Goal: Task Accomplishment & Management: Use online tool/utility

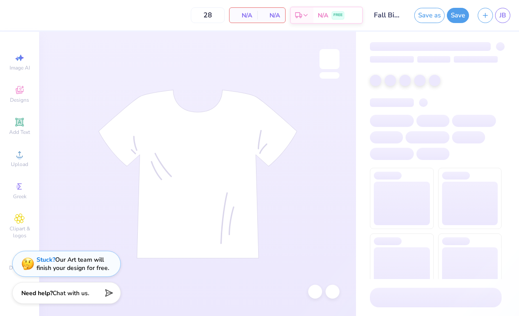
click at [498, 15] on link "JB" at bounding box center [503, 15] width 15 height 15
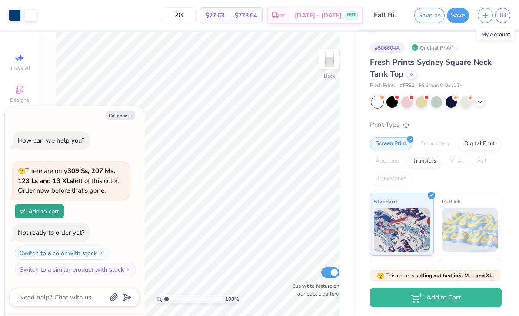
type textarea "x"
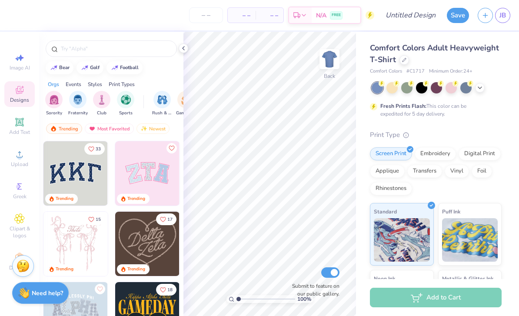
click at [479, 89] on icon at bounding box center [480, 87] width 7 height 7
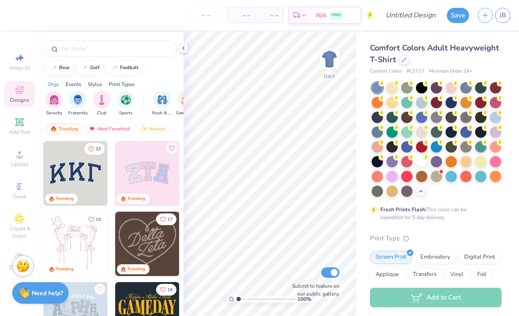
click at [404, 52] on span "Comfort Colors Adult Heavyweight T-Shirt" at bounding box center [434, 54] width 129 height 22
click at [402, 63] on div at bounding box center [405, 60] width 10 height 10
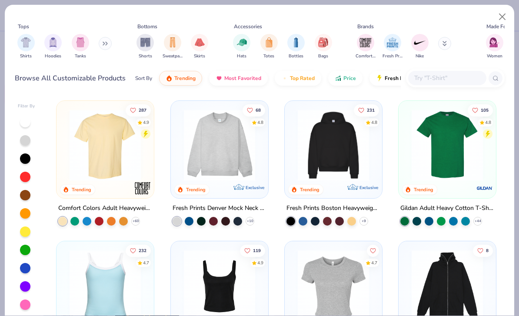
click at [72, 45] on div "filter for Tanks" at bounding box center [80, 42] width 17 height 17
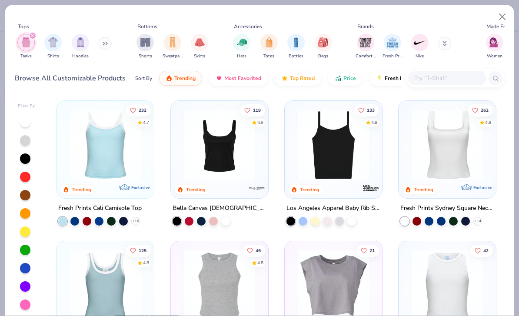
click at [201, 219] on div at bounding box center [201, 221] width 9 height 9
click at [241, 167] on img at bounding box center [220, 145] width 80 height 71
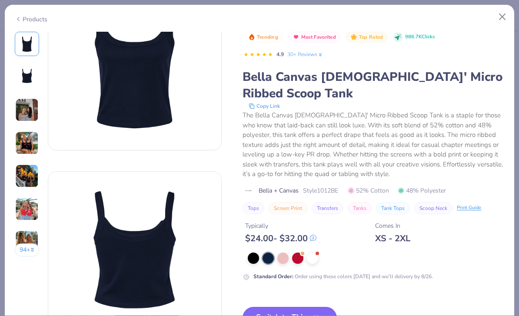
scroll to position [66, 0]
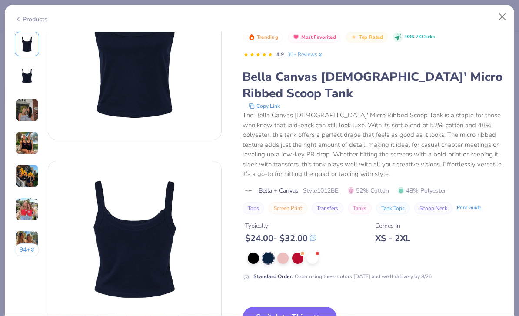
click at [316, 309] on button "Switch to This" at bounding box center [290, 318] width 94 height 22
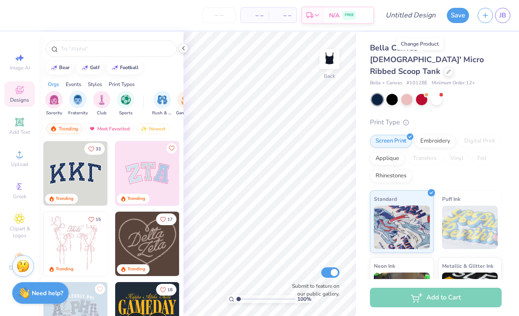
click at [225, 16] on input "number" at bounding box center [219, 15] width 34 height 16
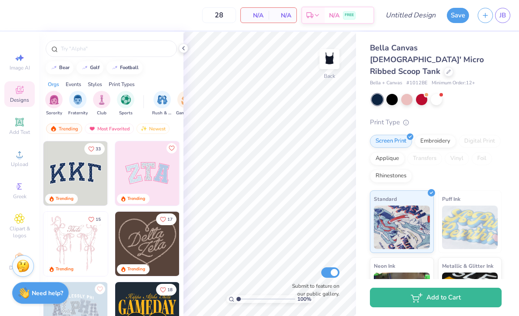
type input "28"
click at [105, 45] on input "text" at bounding box center [115, 48] width 111 height 9
type input "Western"
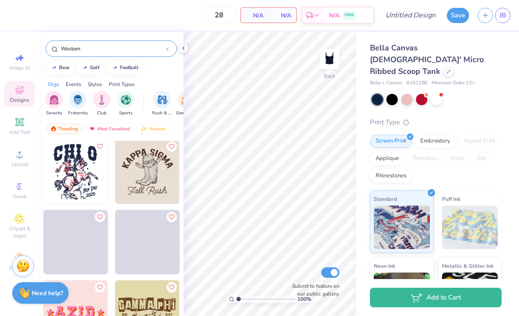
scroll to position [566, 0]
click at [151, 188] on img at bounding box center [147, 171] width 64 height 64
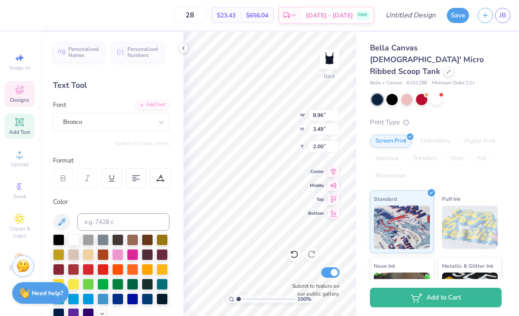
scroll to position [0, 0]
type textarea "tri SIGMA"
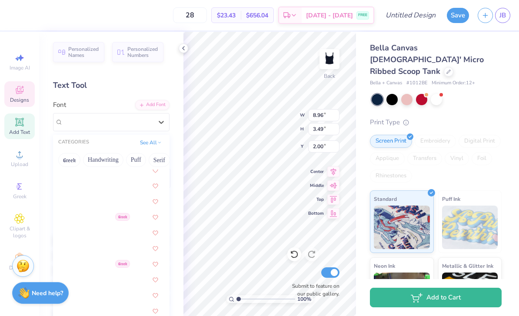
scroll to position [542, 0]
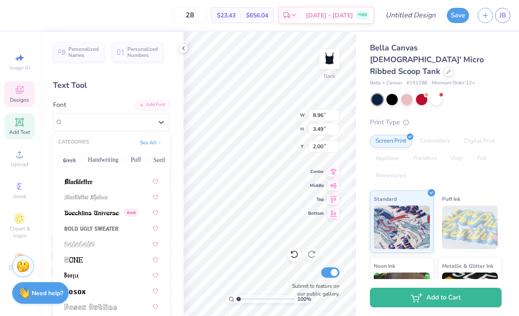
click at [119, 160] on button "Handwriting" at bounding box center [103, 160] width 40 height 14
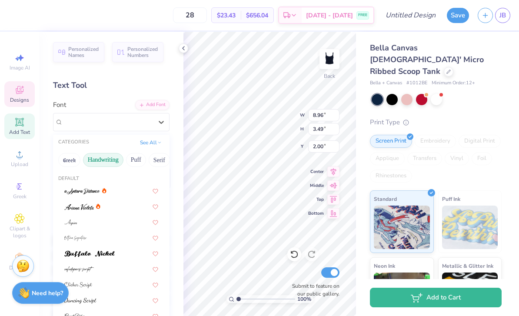
scroll to position [0, 16]
click at [124, 162] on button "Puff" at bounding box center [121, 160] width 20 height 14
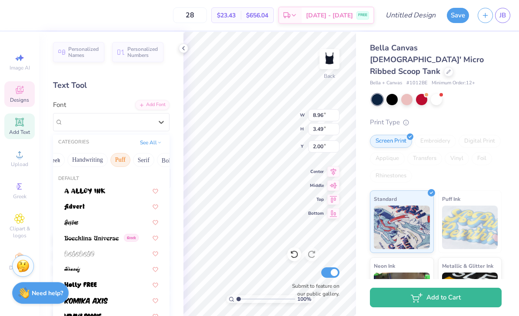
click at [141, 162] on button "Serif" at bounding box center [143, 160] width 21 height 14
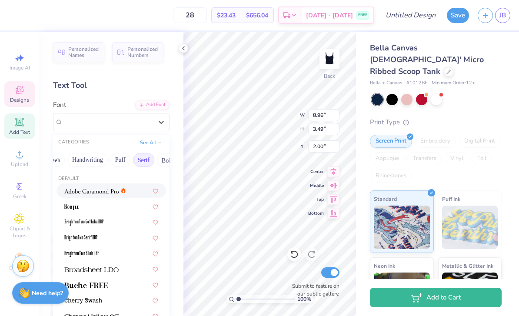
click at [99, 193] on img at bounding box center [91, 191] width 54 height 6
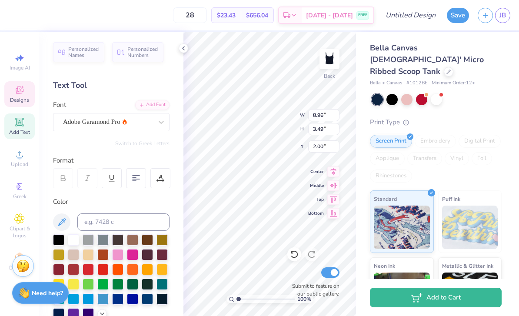
type input "6.84"
type input "1.45"
type input "8.55"
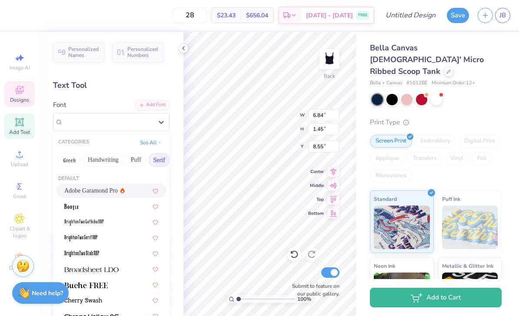
click at [129, 189] on div "Adobe Garamond Pro" at bounding box center [111, 190] width 94 height 9
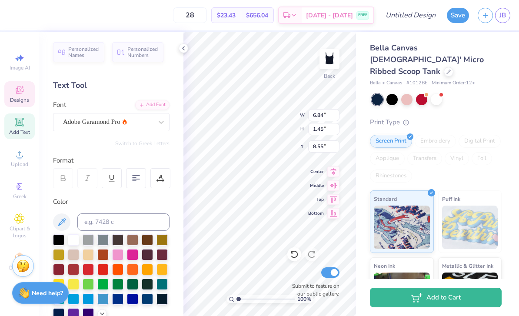
type input "5.06"
type input "1.05"
type input "8.75"
type textarea "F"
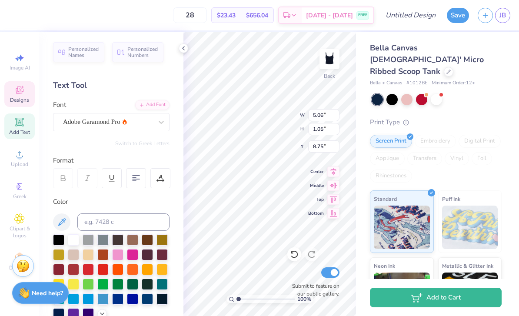
scroll to position [0, 2]
type textarea "Bid Day 2025"
click at [77, 241] on div at bounding box center [73, 239] width 11 height 11
type input "8.52"
type input "3.56"
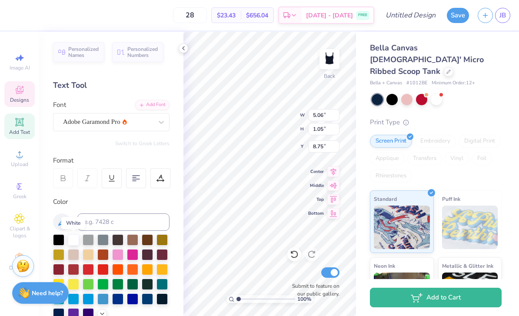
type input "1.97"
type textarea "TRI SIGMA"
click at [78, 241] on div at bounding box center [73, 239] width 11 height 11
click at [323, 212] on span "Bottom" at bounding box center [316, 214] width 16 height 6
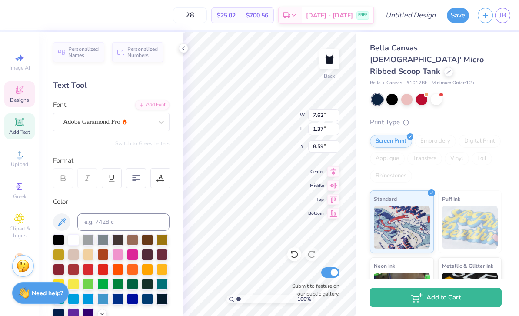
type input "7.62"
type input "1.37"
type input "8.59"
type input "7.62"
type input "1.37"
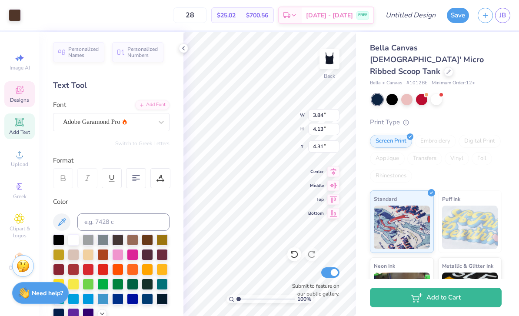
type input "8.59"
type input "8.95"
type input "3.51"
type input "2.00"
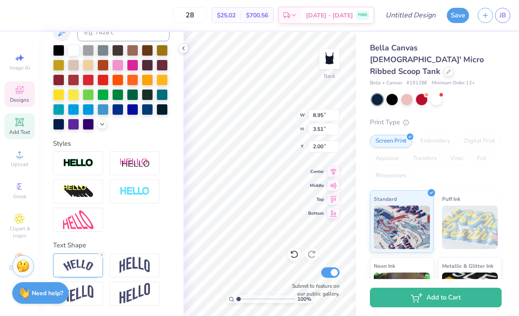
scroll to position [190, 0]
click at [134, 273] on img at bounding box center [135, 265] width 30 height 17
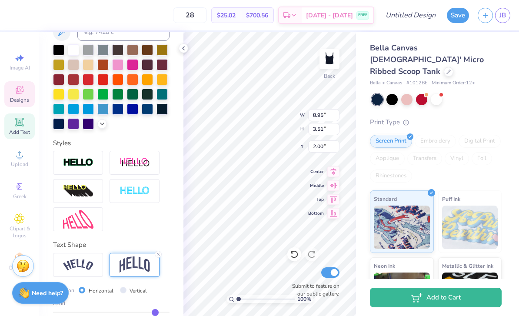
type input "7.32"
type input "3.62"
type input "1.95"
click at [102, 254] on div at bounding box center [78, 265] width 50 height 24
type input "8.95"
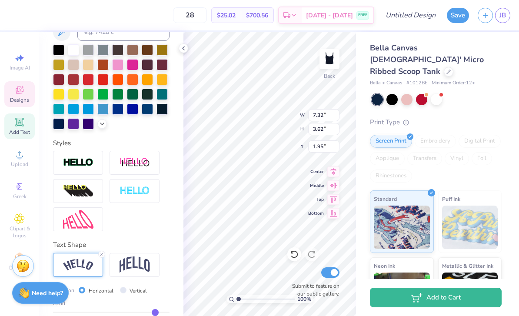
type input "3.51"
type input "2.00"
click at [104, 251] on div "Text Shape Direction Horizontal Vertical Bend 0.80" at bounding box center [111, 298] width 117 height 116
click at [104, 255] on icon at bounding box center [101, 254] width 5 height 5
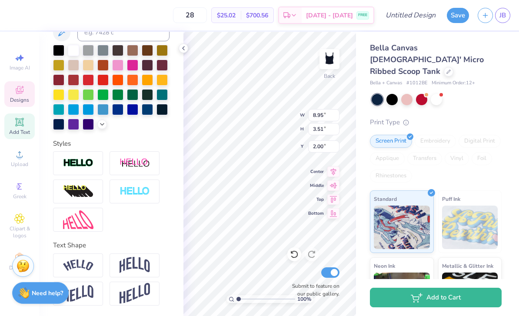
type input "7.32"
type input "1.04"
type input "3.24"
click at [134, 272] on img at bounding box center [135, 265] width 30 height 17
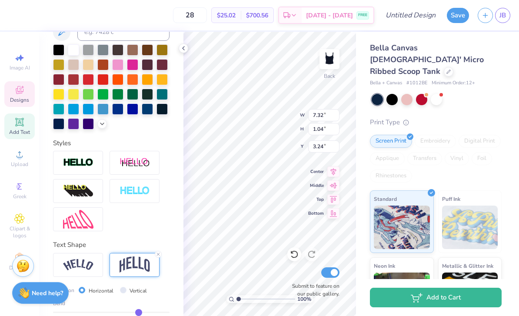
type input "2.48"
type input "2.51"
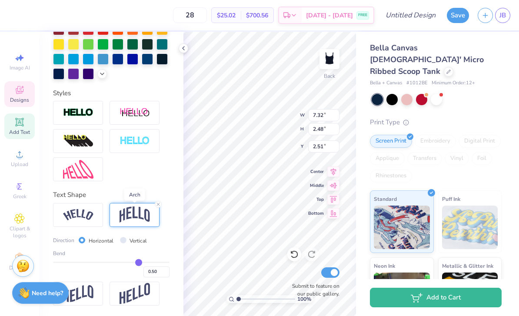
scroll to position [241, 0]
click at [161, 274] on input "0.50" at bounding box center [157, 272] width 26 height 11
type input "0.05"
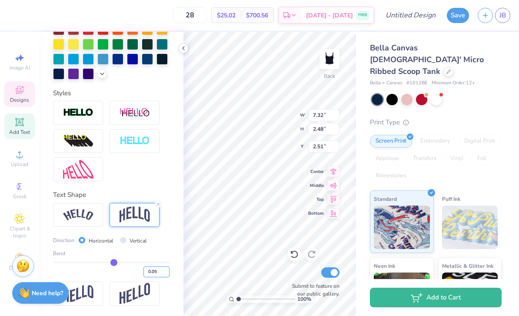
type input "1.13"
type input "3.19"
type input "0.10"
type input "0.1"
type input "0.10"
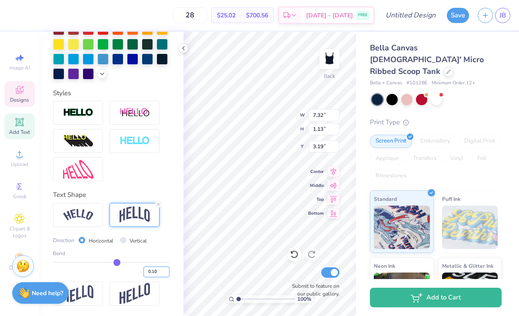
type input "1.27"
type input "3.12"
click at [365, 161] on div "Bella Canvas Ladies' Micro Ribbed Scoop Tank Bella + Canvas # 1012BE Minimum Or…" at bounding box center [437, 209] width 163 height 355
type input "2.00"
type input "7.62"
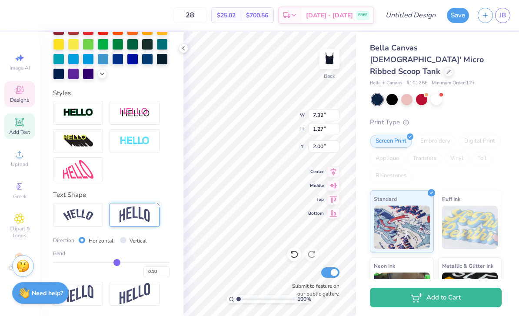
type input "1.37"
type input "8.59"
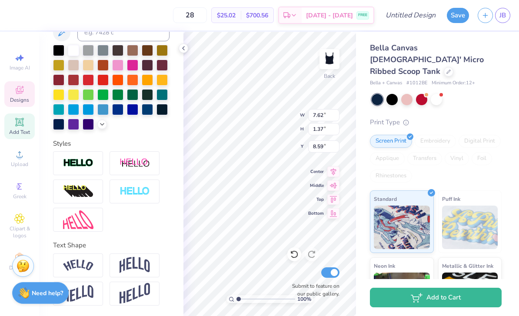
type input "4.97"
type input "0.89"
type input "8.70"
click at [338, 217] on icon at bounding box center [334, 213] width 12 height 10
type input "3.82"
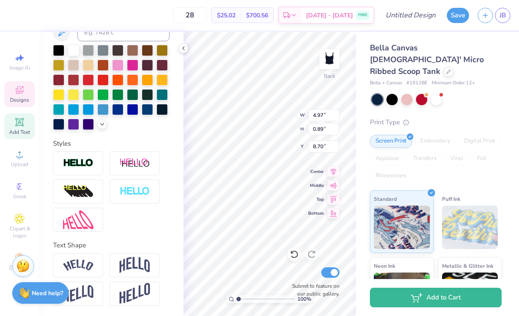
type input "4.12"
type input "4.32"
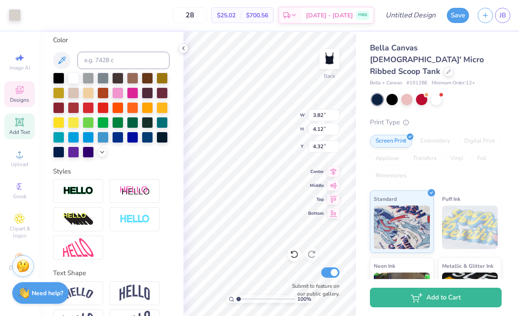
scroll to position [155, 0]
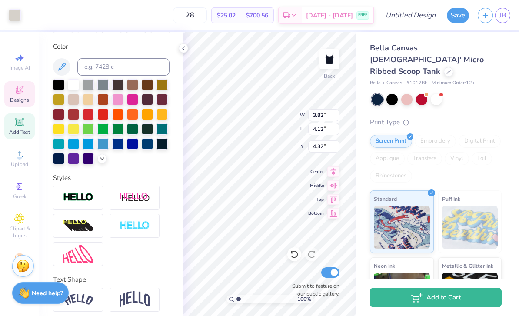
click at [73, 89] on div at bounding box center [73, 84] width 11 height 11
click at [75, 88] on div at bounding box center [73, 84] width 11 height 11
click at [77, 82] on div at bounding box center [73, 84] width 11 height 11
click at [74, 87] on div at bounding box center [73, 84] width 11 height 11
click at [76, 90] on div at bounding box center [73, 84] width 11 height 11
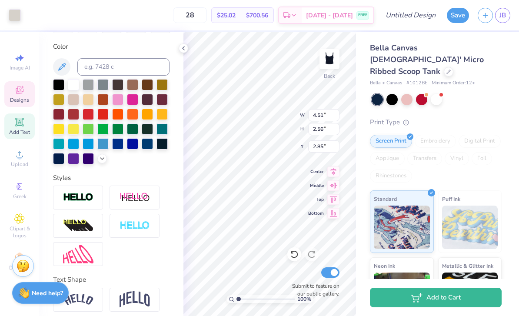
click at [14, 20] on div at bounding box center [15, 15] width 12 height 12
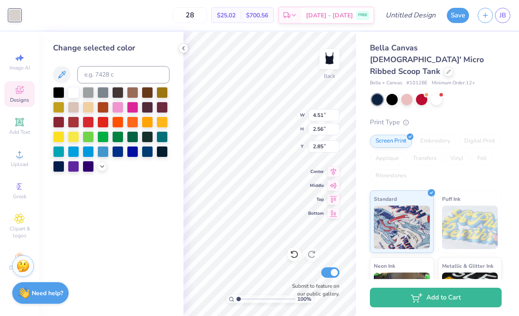
click at [76, 97] on div at bounding box center [73, 92] width 11 height 11
type input "3.82"
type input "4.12"
type input "4.32"
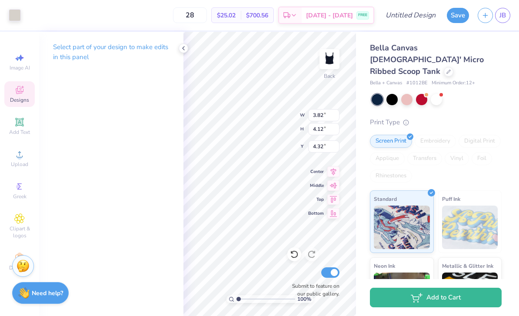
click at [15, 14] on div at bounding box center [15, 15] width 12 height 12
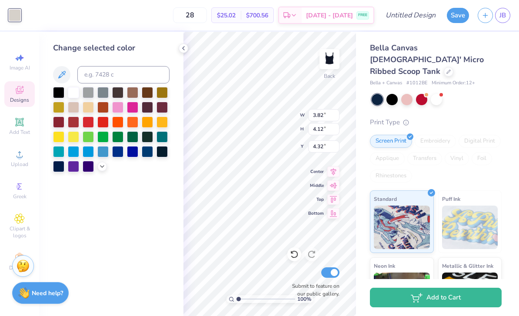
click at [74, 91] on div at bounding box center [73, 92] width 11 height 11
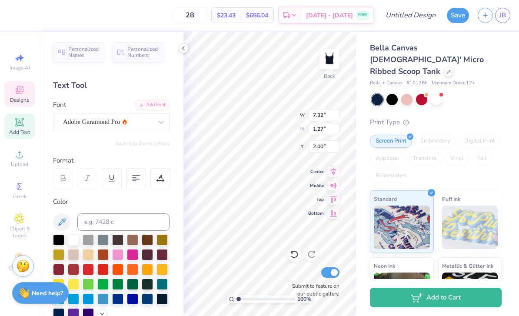
click at [315, 184] on span "Middle" at bounding box center [316, 186] width 16 height 6
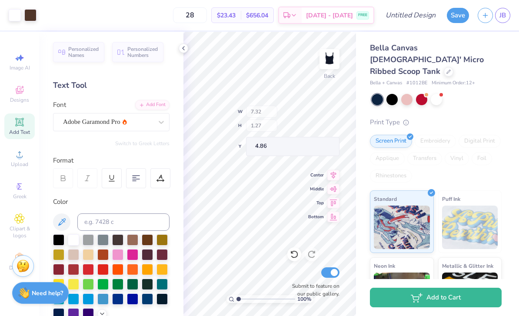
type input "4.86"
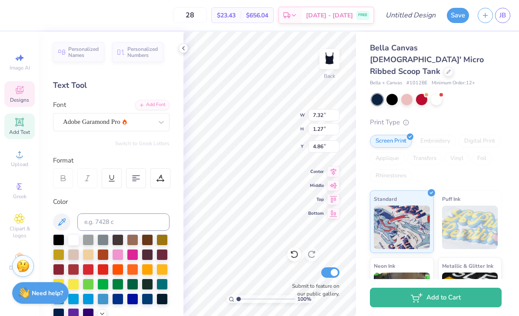
type input "1.36"
type input "6.64"
type input "1.15"
type input "1.70"
type input "4.97"
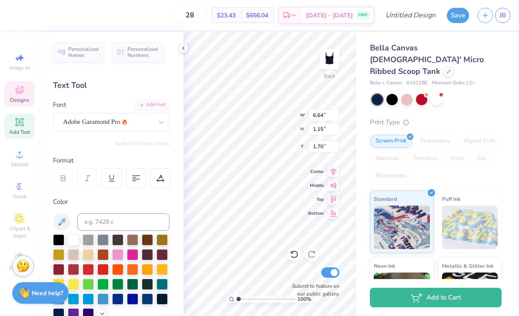
type input "0.89"
type input "8.44"
click at [490, 97] on div "Bella Canvas Ladies' Micro Ribbed Scoop Tank Bella + Canvas # 1012BE Minimum Or…" at bounding box center [436, 214] width 132 height 345
type input "4.39"
type input "0.79"
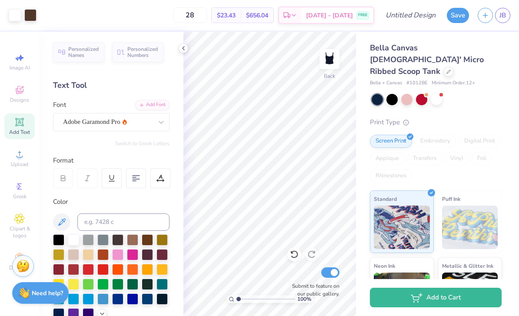
click at [471, 95] on div "Bella Canvas Ladies' Micro Ribbed Scoop Tank Bella + Canvas # 1012BE Minimum Or…" at bounding box center [436, 214] width 132 height 345
type input "8.69"
type input "2.00"
type input "3.73"
type input "4.02"
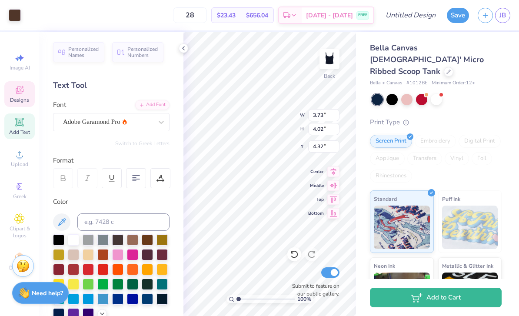
type input "4.51"
type input "2.56"
type input "2.85"
type input "4.44"
type input "2.52"
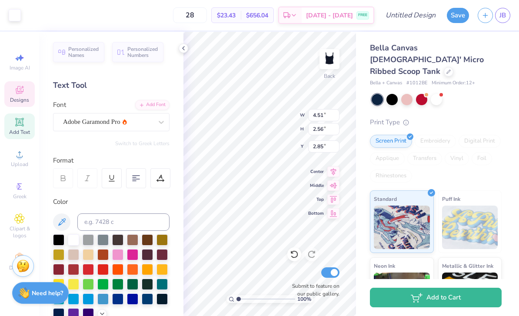
type input "4.20"
type input "2.39"
type input "3.03"
type input "4.44"
type input "2.52"
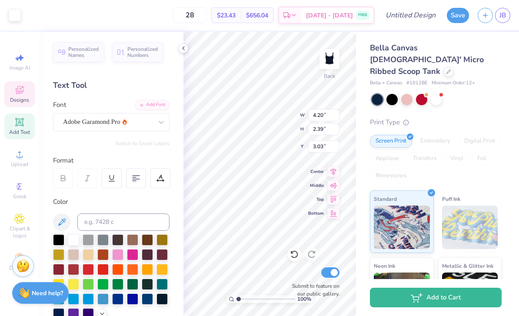
type input "2.85"
type input "4.37"
type input "2.48"
type input "3.02"
click at [361, 231] on div "Bella Canvas Ladies' Micro Ribbed Scoop Tank Bella + Canvas # 1012BE Minimum Or…" at bounding box center [437, 209] width 163 height 355
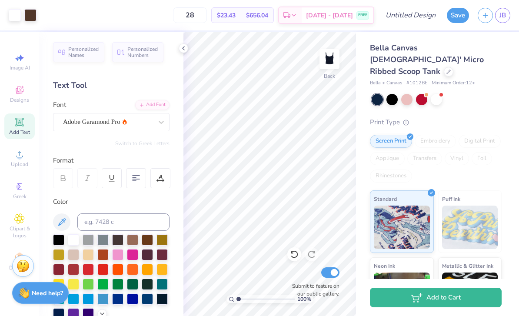
click at [181, 48] on icon at bounding box center [183, 48] width 7 height 7
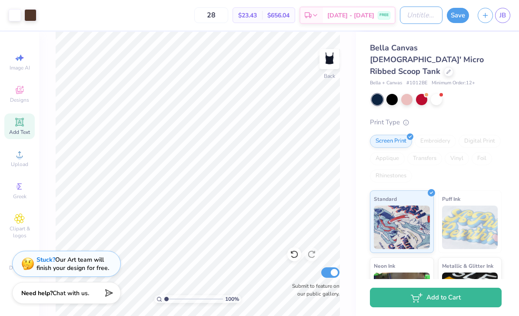
click at [409, 22] on input "Design Title" at bounding box center [421, 15] width 43 height 17
type input "Bid Day 2"
click at [455, 16] on button "Save" at bounding box center [458, 15] width 22 height 15
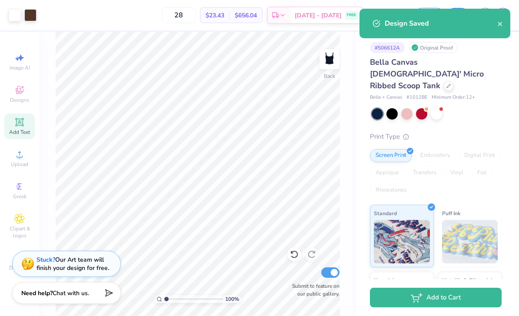
click at [495, 24] on div "Design Saved" at bounding box center [441, 23] width 113 height 10
click at [491, 26] on div "Design Saved" at bounding box center [441, 23] width 113 height 10
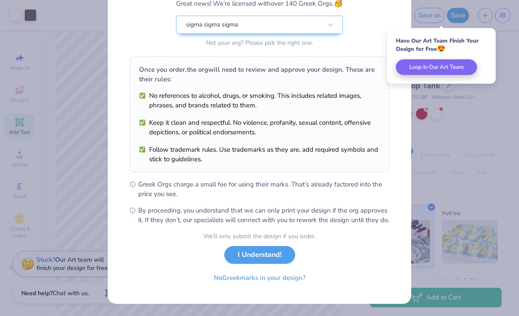
scroll to position [91, 0]
click at [261, 256] on button "I Understand!" at bounding box center [259, 255] width 71 height 18
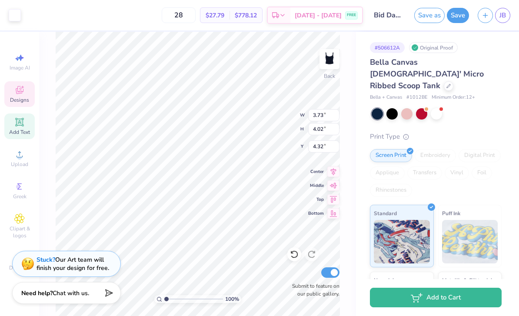
type input "3.43"
type input "3.69"
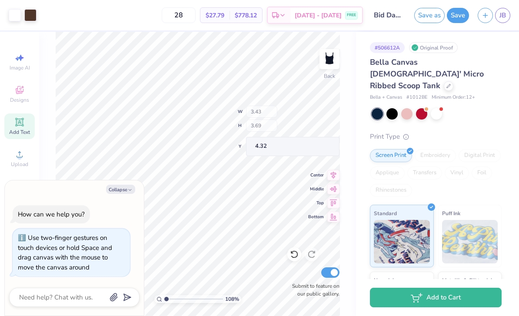
type input "1.07983638995527"
type textarea "x"
type input "1.39561157648471"
click at [128, 192] on icon "button" at bounding box center [129, 190] width 5 height 5
type textarea "x"
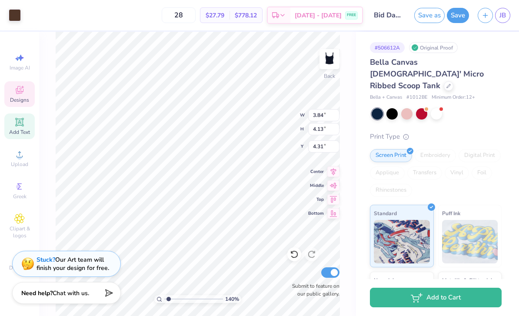
type input "1.39561157648471"
type input "3.48"
type input "3.74"
type input "1.39561157648471"
type input "4.20"
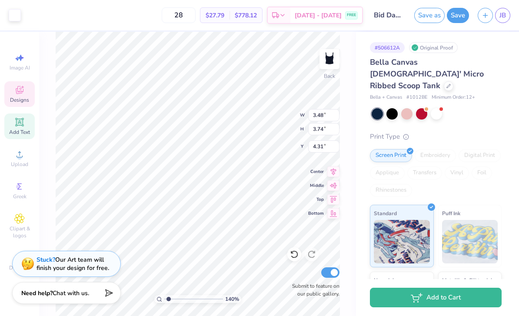
type input "2.39"
type input "3.03"
type input "1.39561157648471"
type input "4.06"
type input "2.31"
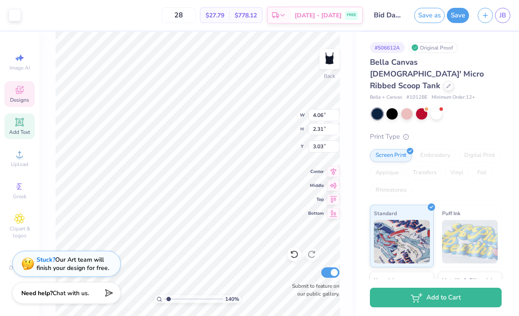
type input "1.39561157648471"
type input "4.37"
type input "2.48"
type input "3.02"
type input "1.39561157648471"
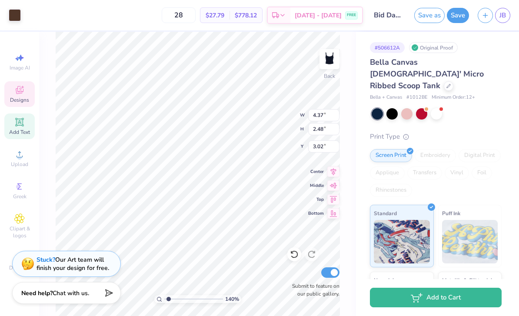
type input "4.21"
type input "2.39"
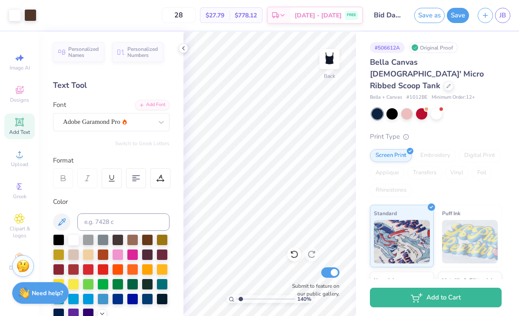
click at [179, 48] on div at bounding box center [184, 49] width 10 height 10
type input "1.39561157648471"
type input "3.85"
type input "0.69"
click at [181, 47] on icon at bounding box center [183, 48] width 7 height 7
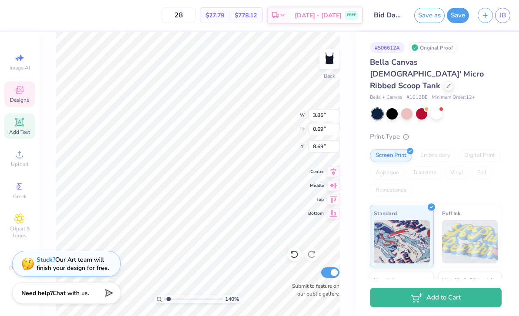
type input "1.39561157648471"
type input "8.28"
type input "1.39561157648471"
type input "6.64"
type input "1.15"
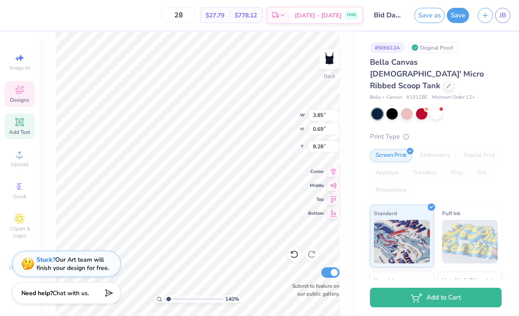
type input "2.00"
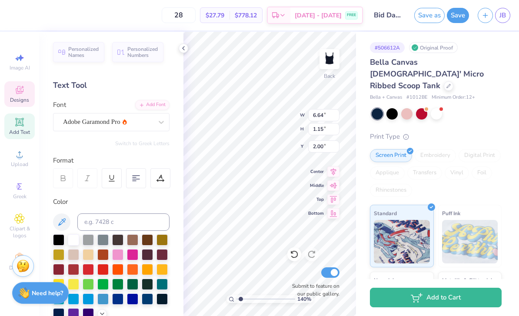
type input "1.39561157648471"
type input "6.04"
type input "1.05"
click at [185, 47] on icon at bounding box center [183, 48] width 7 height 7
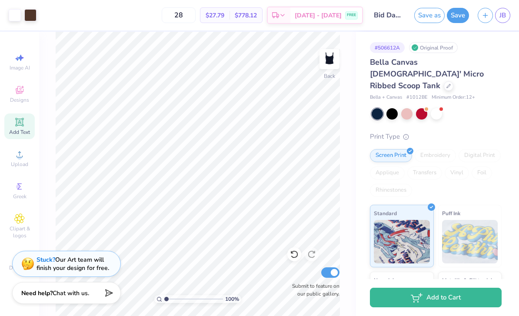
type input "1"
click at [462, 13] on button "Save" at bounding box center [458, 15] width 22 height 15
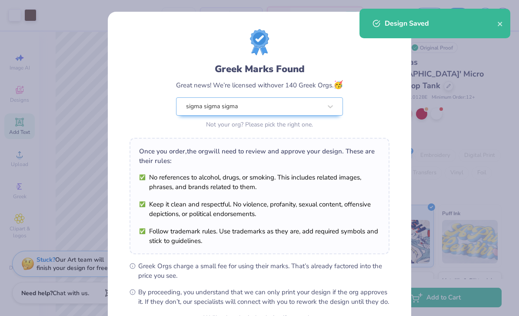
click at [499, 25] on icon "close" at bounding box center [500, 24] width 4 height 4
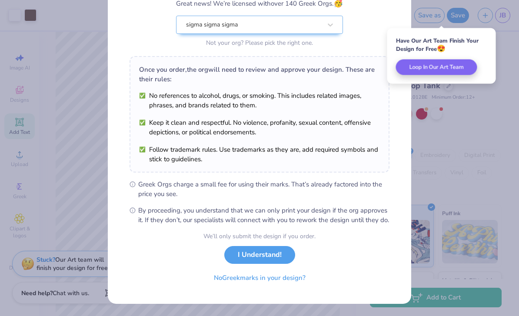
scroll to position [91, 0]
click at [275, 254] on button "I Understand!" at bounding box center [259, 255] width 71 height 18
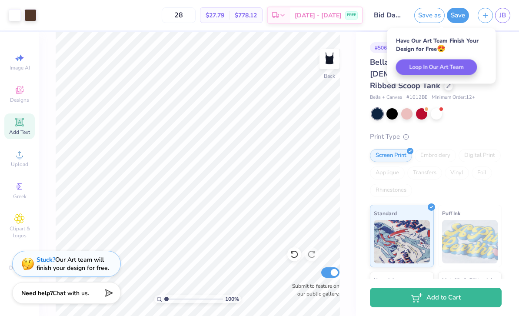
scroll to position [0, 0]
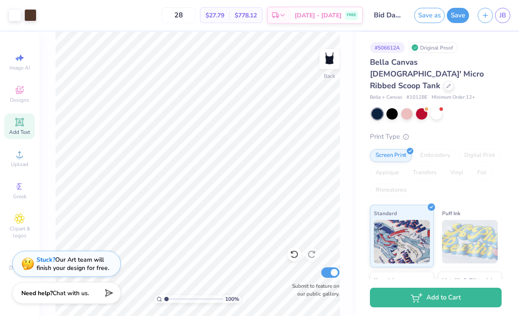
click at [498, 17] on link "JB" at bounding box center [503, 15] width 15 height 15
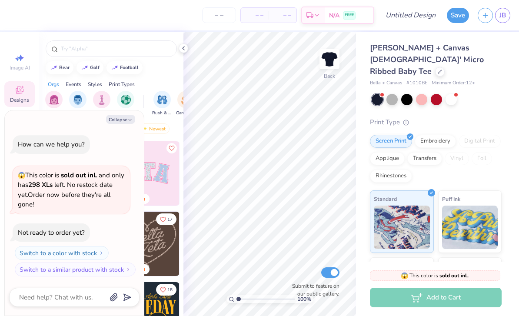
click at [124, 45] on input "text" at bounding box center [115, 48] width 111 height 9
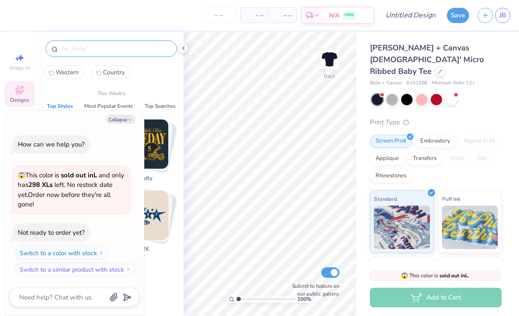
click at [129, 51] on input "text" at bounding box center [115, 48] width 111 height 9
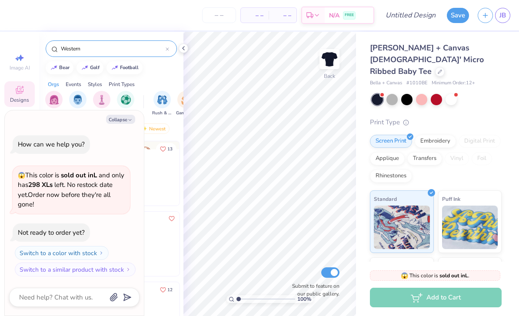
type input "Western"
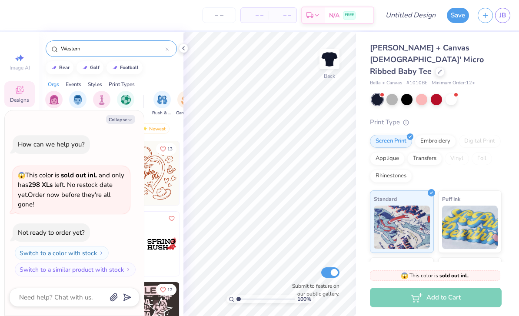
click at [122, 124] on button "Collapse" at bounding box center [120, 119] width 29 height 9
type textarea "x"
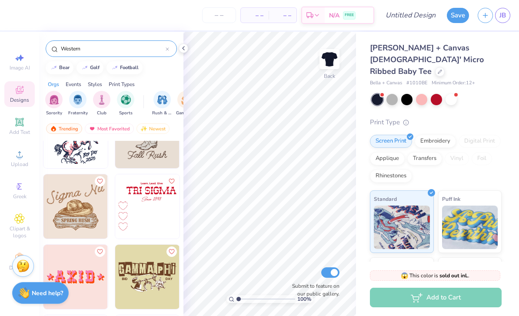
scroll to position [581, 0]
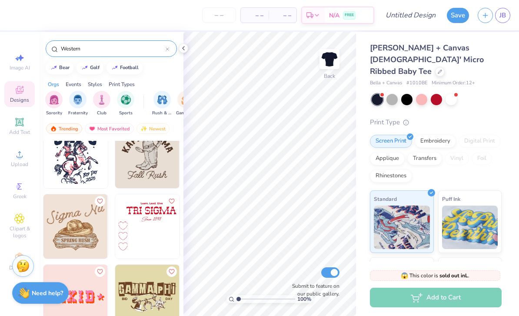
click at [148, 168] on img at bounding box center [147, 156] width 64 height 64
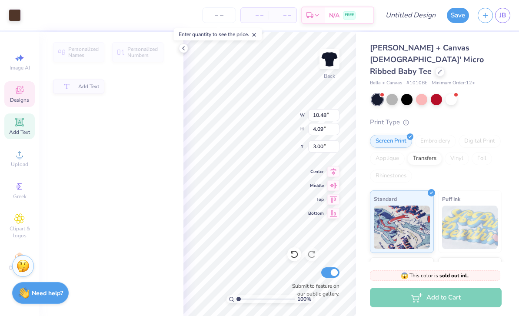
type input "4.09"
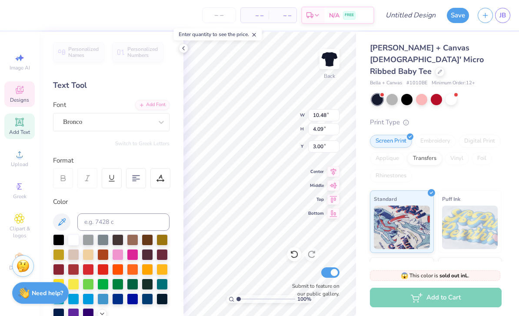
scroll to position [0, 0]
type textarea "TRI SIGMA"
click at [169, 120] on div "Bronco" at bounding box center [111, 122] width 117 height 18
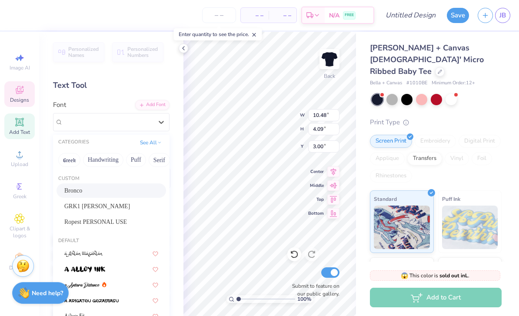
click at [143, 163] on button "Puff" at bounding box center [136, 160] width 20 height 14
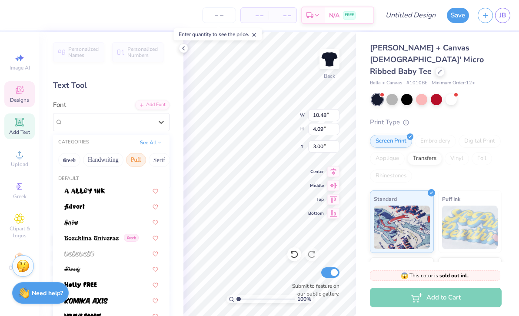
click at [163, 161] on button "Serif" at bounding box center [159, 160] width 21 height 14
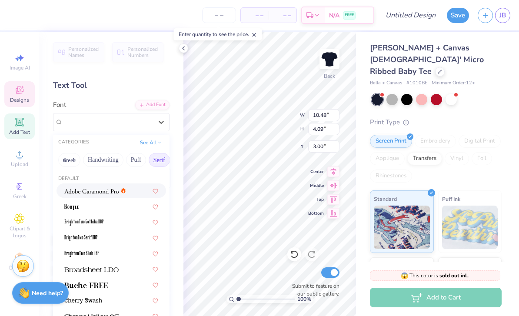
click at [130, 194] on div at bounding box center [112, 191] width 110 height 14
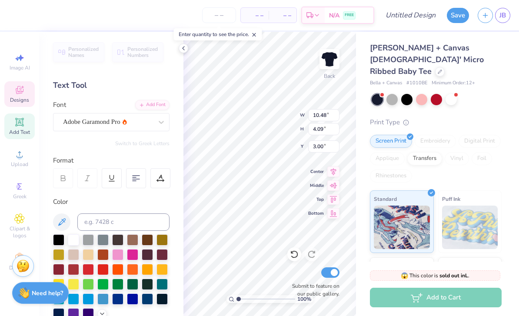
type input "8.00"
type input "1.70"
type input "10.66"
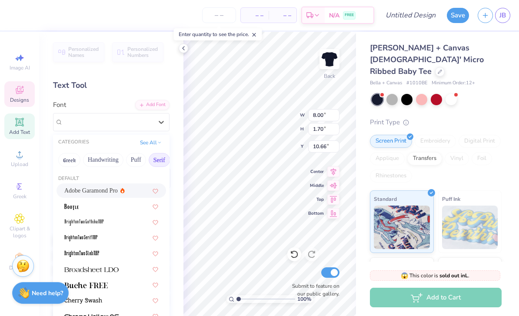
click at [128, 191] on div "Adobe Garamond Pro" at bounding box center [111, 190] width 94 height 9
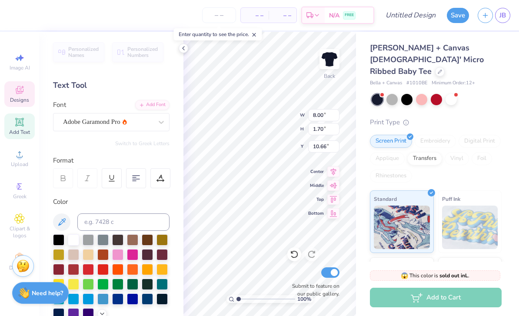
type input "5.93"
type input "1.23"
type input "10.90"
type textarea "F"
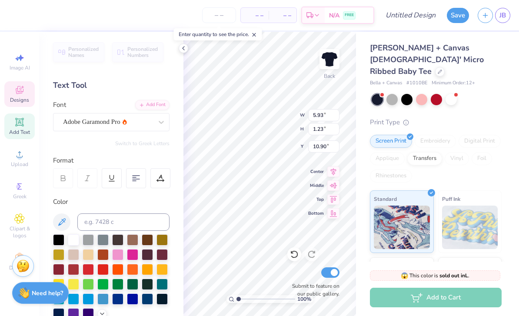
scroll to position [0, 2]
type textarea "BID DAY 2025"
click at [77, 242] on div at bounding box center [73, 239] width 11 height 11
type input "11.02"
type input "4.32"
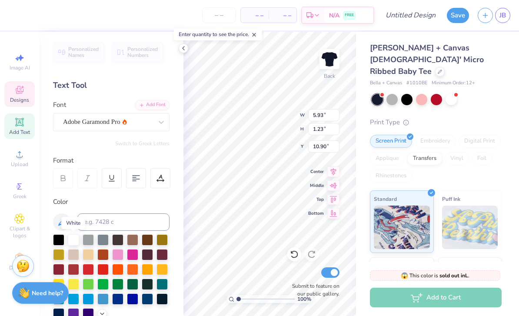
type input "2.89"
click at [77, 240] on div at bounding box center [73, 239] width 11 height 11
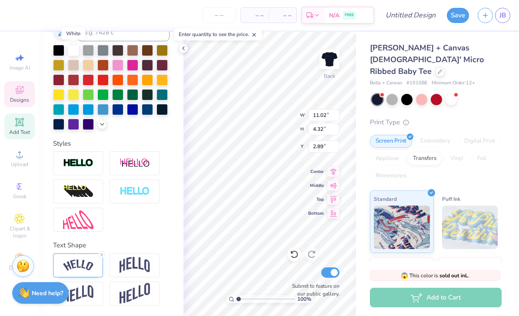
scroll to position [190, 0]
click at [134, 271] on img at bounding box center [135, 265] width 30 height 17
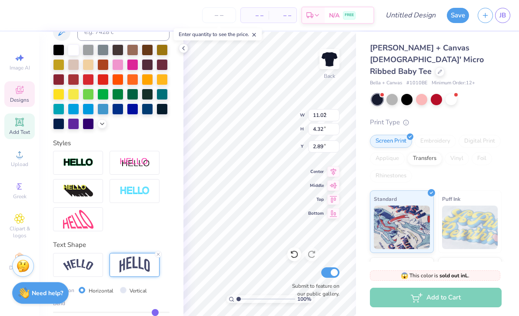
type input "9.01"
type input "4.45"
type input "2.82"
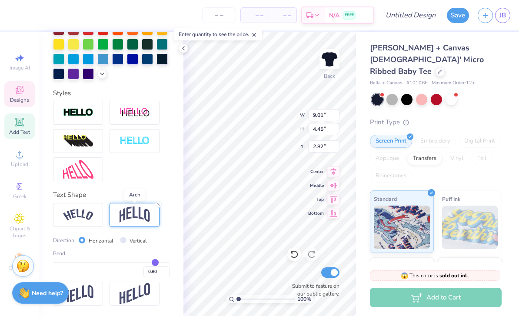
scroll to position [241, 0]
click at [161, 271] on input "0.80" at bounding box center [157, 272] width 26 height 11
type input "0.10"
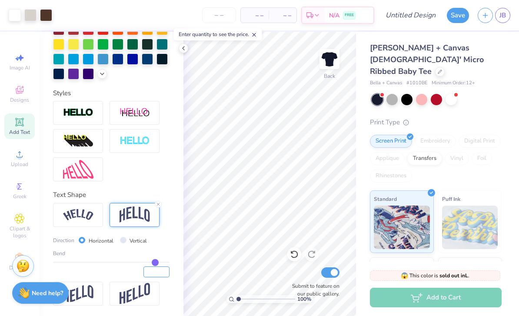
type input "0.10"
type input "0.1"
type input "0.10"
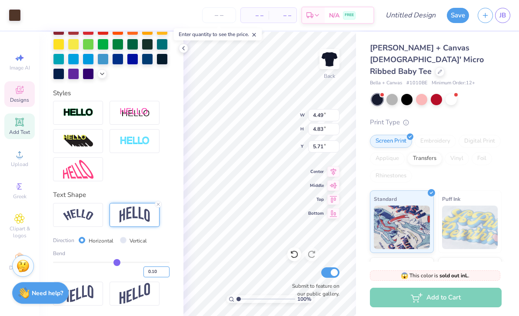
type input "9.01"
type input "1.57"
type input "3.00"
type input "10.02"
type input "1.24"
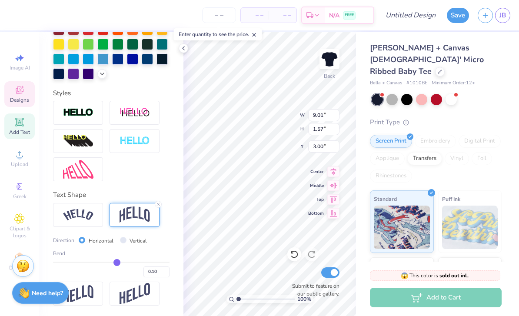
type input "10.90"
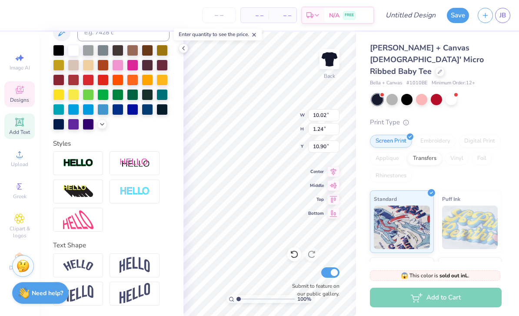
scroll to position [190, 0]
type input "5.84"
type input "0.72"
type input "11.05"
type input "4.48"
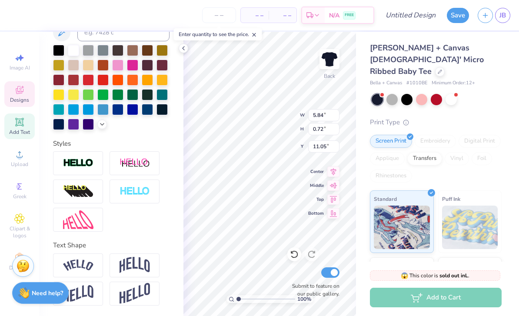
type input "4.82"
type input "5.71"
click at [14, 17] on div at bounding box center [15, 15] width 12 height 12
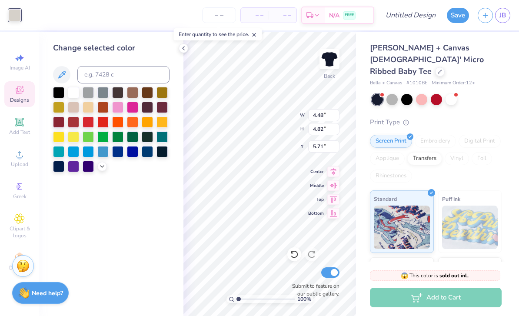
click at [75, 97] on div at bounding box center [73, 92] width 11 height 11
type input "5.28"
type input "3.00"
type input "4.00"
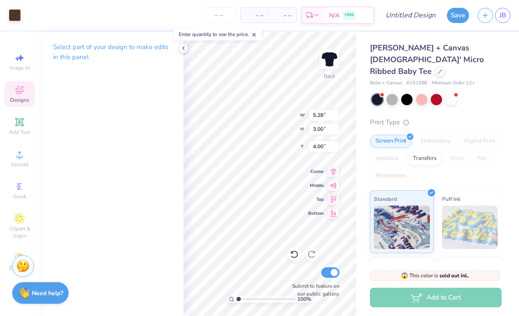
click at [21, 18] on div at bounding box center [15, 15] width 12 height 12
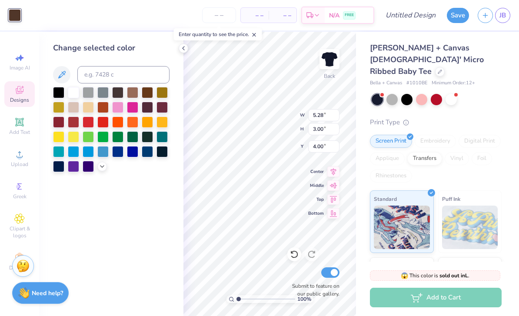
click at [77, 93] on div at bounding box center [73, 92] width 11 height 11
click at [72, 103] on div at bounding box center [73, 107] width 11 height 11
click at [74, 100] on div at bounding box center [111, 129] width 117 height 85
click at [69, 93] on div at bounding box center [73, 92] width 11 height 11
click at [74, 92] on div at bounding box center [73, 92] width 11 height 11
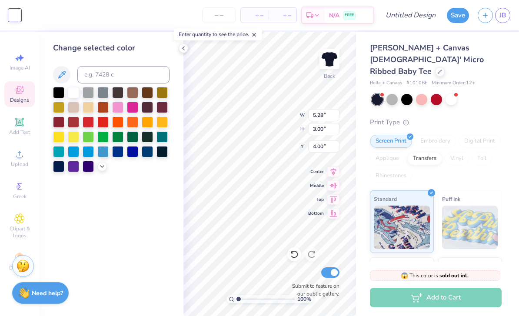
click at [74, 98] on div at bounding box center [73, 92] width 11 height 11
click at [290, 256] on icon at bounding box center [294, 254] width 9 height 9
click at [298, 258] on icon at bounding box center [294, 254] width 9 height 9
click at [297, 257] on icon at bounding box center [294, 255] width 7 height 8
click at [296, 259] on icon at bounding box center [294, 254] width 9 height 9
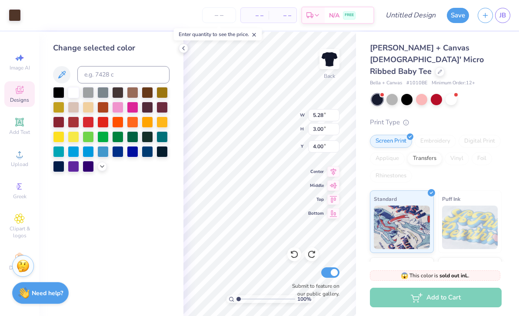
click at [315, 253] on icon at bounding box center [314, 252] width 2 height 2
click at [149, 225] on div "Change selected color" at bounding box center [111, 174] width 144 height 285
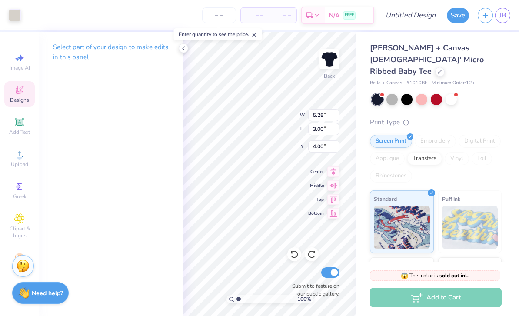
click at [5, 17] on div "Art colors" at bounding box center [10, 15] width 21 height 30
click at [17, 18] on div at bounding box center [15, 15] width 12 height 12
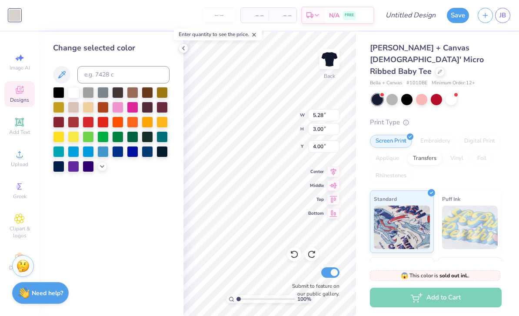
click at [77, 98] on div at bounding box center [73, 92] width 11 height 11
click at [169, 231] on div "Change selected color" at bounding box center [111, 174] width 144 height 285
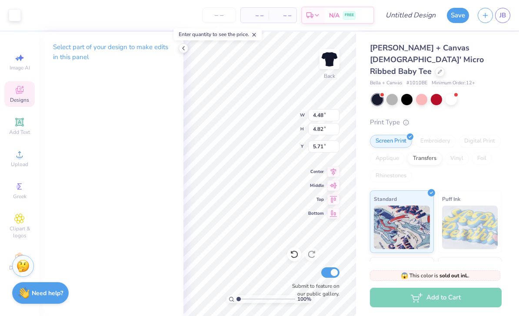
type input "4.16"
type input "4.48"
type input "5.72"
type input "4.41"
type input "4.75"
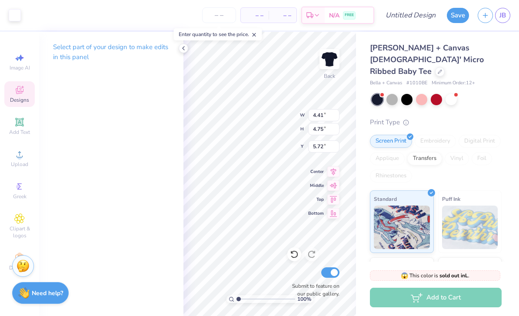
click at [312, 198] on span "Top" at bounding box center [316, 200] width 16 height 6
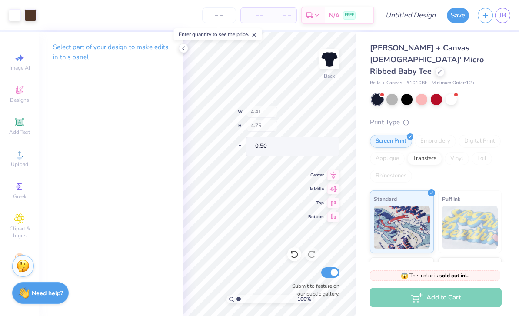
type input "0.50"
click at [293, 256] on icon at bounding box center [294, 254] width 9 height 9
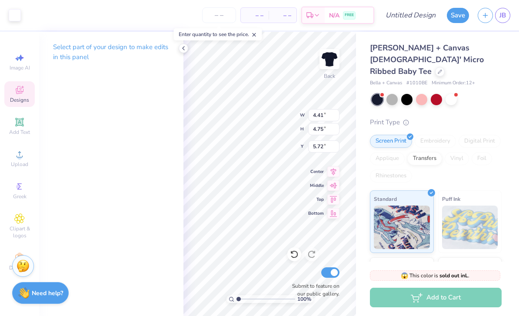
type input "4.53"
type input "4.87"
type input "5.28"
type input "3.00"
type input "4.00"
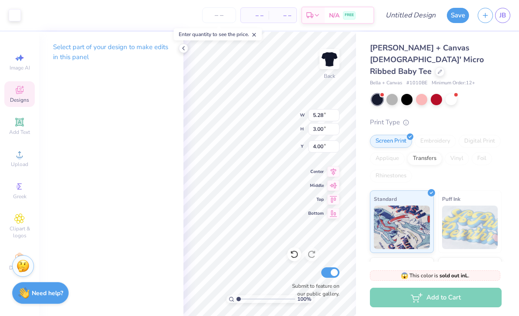
type input "5.05"
type input "2.87"
type input "5.28"
type input "3.00"
type input "5.08"
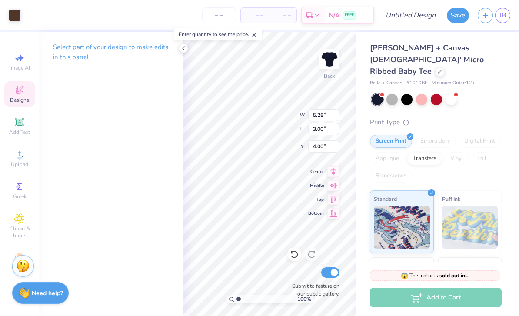
type input "2.88"
type input "5.05"
type input "2.87"
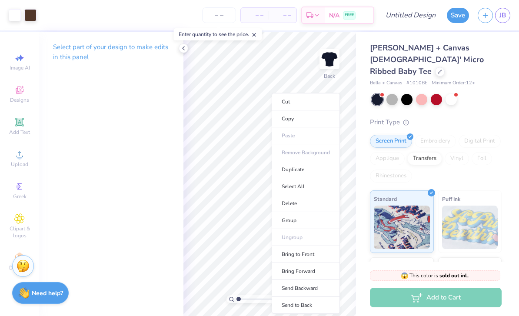
type input "4.26"
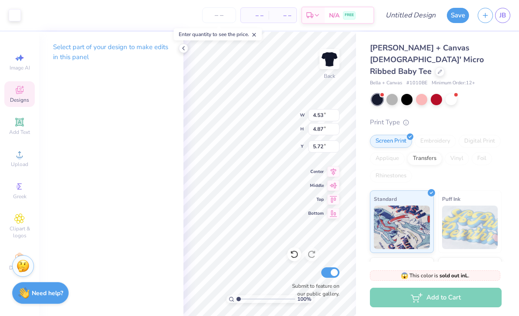
type input "5.66"
type input "5.71"
type input "5.75"
click at [361, 232] on div "Bella + Canvas [DEMOGRAPHIC_DATA]' Micro Ribbed Baby Tee Bella + Canvas # 1010B…" at bounding box center [437, 209] width 163 height 355
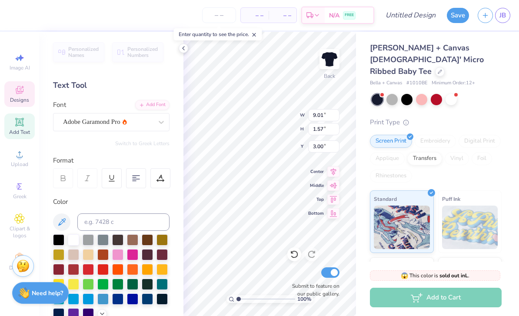
type input "8.22"
type input "1.43"
click at [185, 45] on icon at bounding box center [183, 48] width 7 height 7
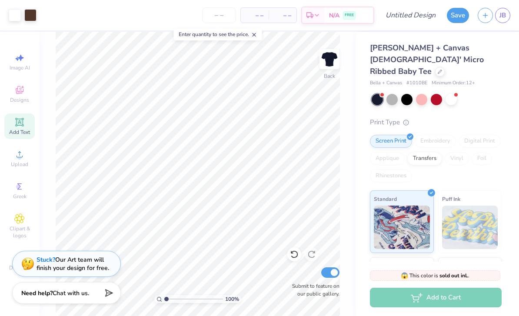
click at [250, 15] on span "– –" at bounding box center [254, 15] width 17 height 9
click at [258, 19] on span "– –" at bounding box center [254, 15] width 17 height 9
click at [221, 11] on input "number" at bounding box center [219, 15] width 34 height 16
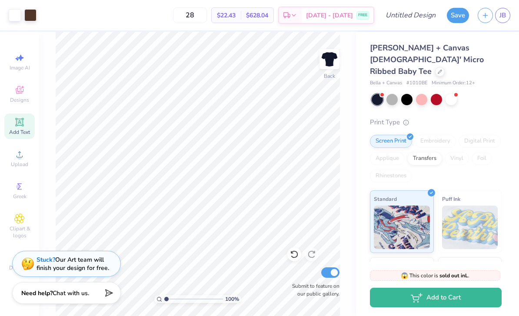
type input "28"
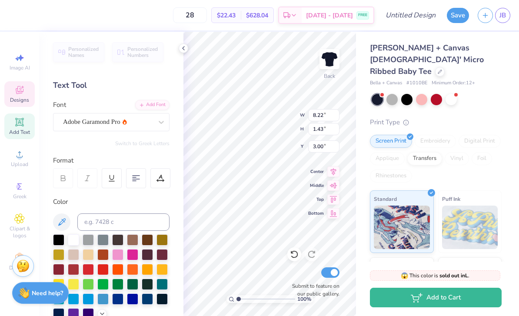
type input "7.51"
type input "1.31"
click at [180, 48] on div at bounding box center [184, 49] width 10 height 10
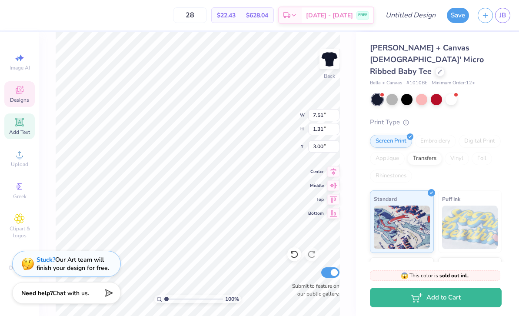
type input "4.53"
type input "4.87"
type input "5.71"
type input "4.29"
type input "4.63"
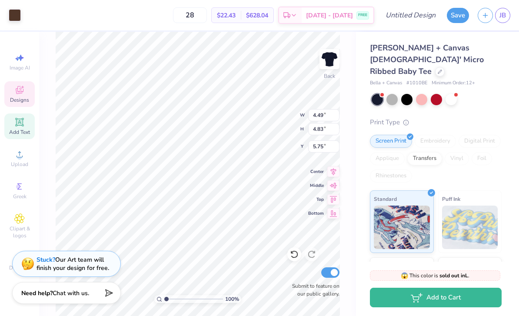
type input "4.26"
type input "4.58"
type input "5.09"
type input "2.89"
type input "5.05"
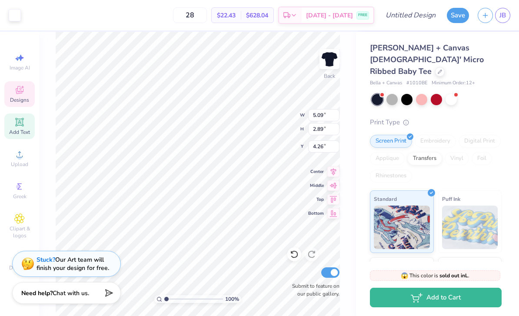
type input "2.87"
type input "4.56"
type input "2.59"
type input "4.52"
type input "2.57"
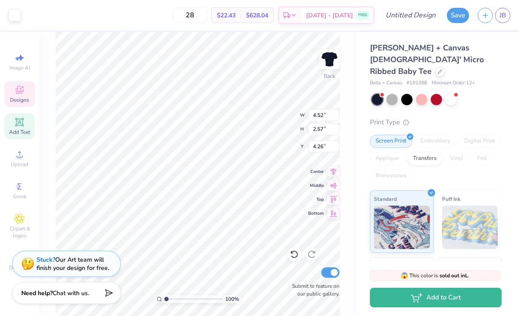
type input "4.46"
type input "5.09"
type input "2.89"
type input "4.26"
type input "4.71"
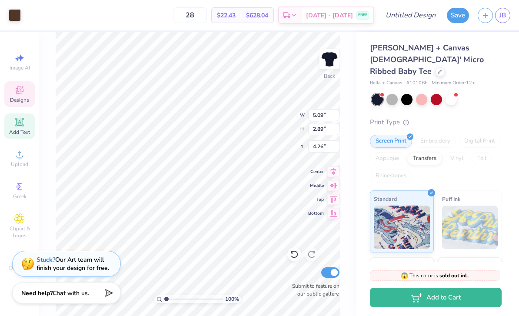
type input "2.67"
type input "4.41"
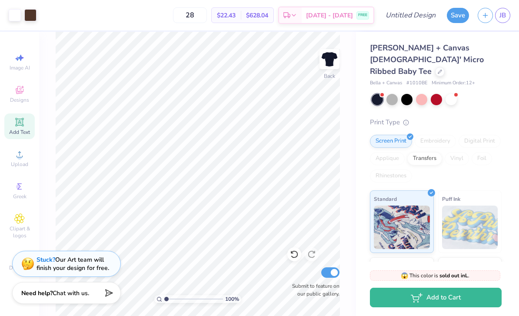
click at [355, 99] on div "100 % Back Submit to feature on our public gallery." at bounding box center [197, 174] width 317 height 285
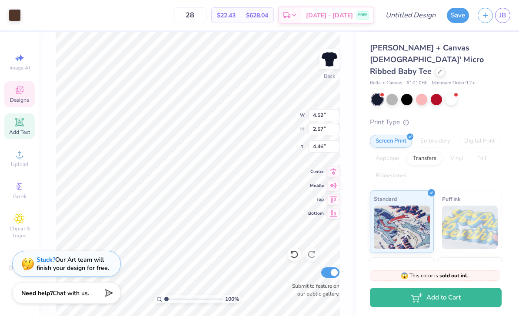
type input "4.71"
type input "2.67"
type input "4.41"
click at [486, 105] on div "Bella + Canvas [DEMOGRAPHIC_DATA]' Micro Ribbed Baby Tee Bella + Canvas # 1010B…" at bounding box center [436, 214] width 132 height 345
type input "4.71"
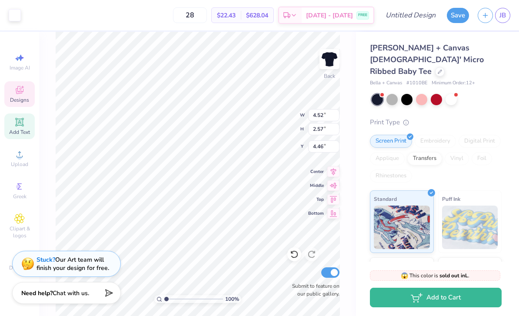
type input "2.67"
type input "4.41"
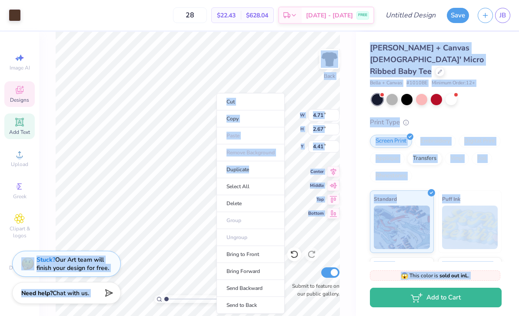
click at [362, 83] on div "Bella + Canvas [DEMOGRAPHIC_DATA]' Micro Ribbed Baby Tee Bella + Canvas # 1010B…" at bounding box center [437, 209] width 163 height 355
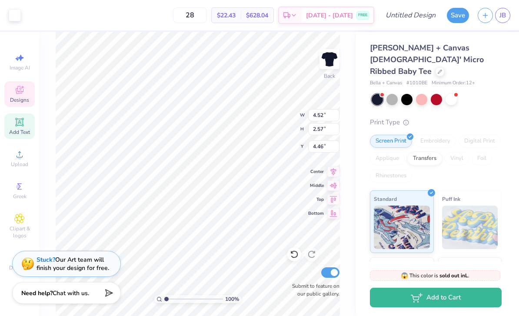
type input "4.40"
type input "2.50"
type input "4.71"
type input "2.67"
type input "4.29"
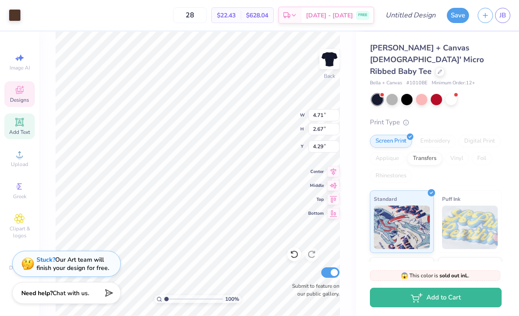
type input "4.26"
type input "4.58"
click at [292, 257] on icon at bounding box center [294, 255] width 7 height 8
type input "5.75"
type input "4.50"
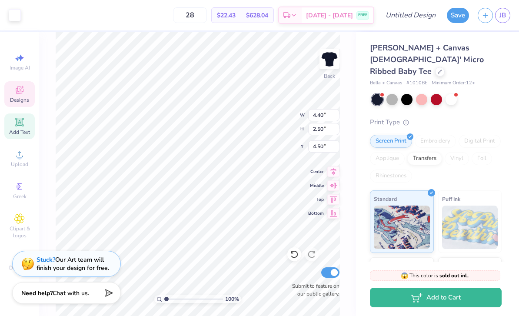
type input "4.71"
type input "2.67"
type input "4.05"
type input "1.31"
type input "4.40"
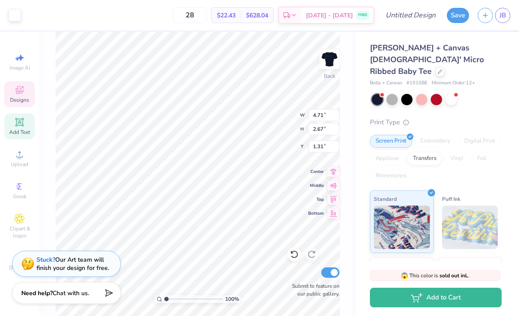
type input "2.50"
type input "4.50"
type input "4.41"
type input "4.26"
type input "4.58"
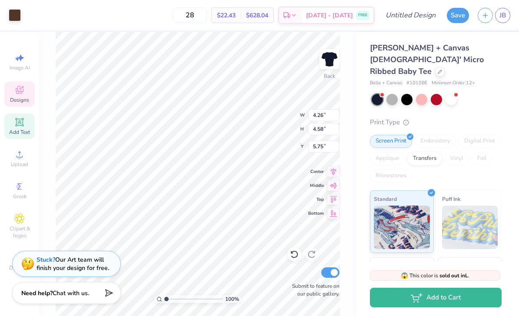
type input "5.71"
type input "4.40"
type input "2.50"
type input "4.46"
type input "4.71"
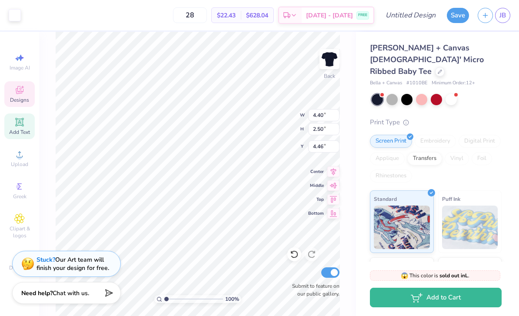
type input "2.67"
type input "4.28"
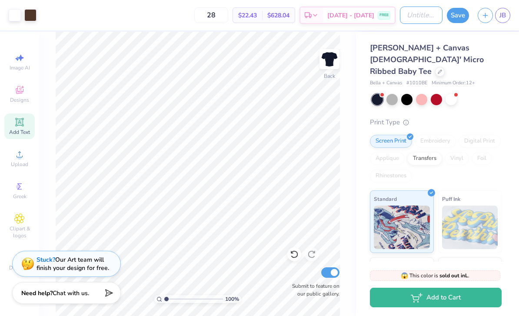
click at [412, 15] on input "Design Title" at bounding box center [421, 15] width 43 height 17
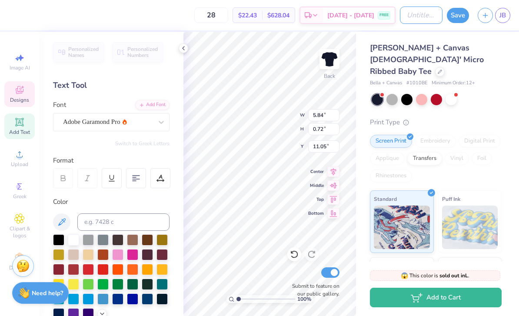
scroll to position [0, 0]
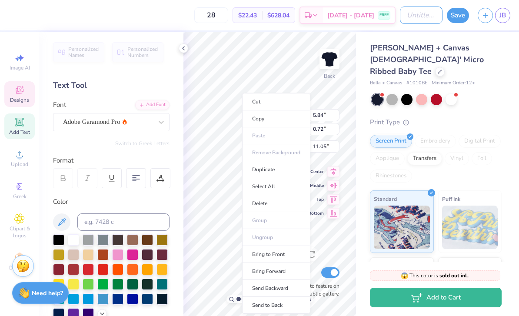
type input "5.13"
type input "0.63"
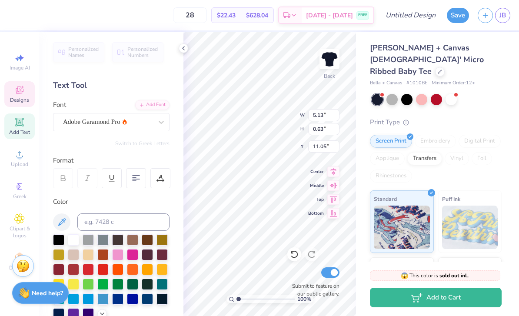
type input "10.58"
click at [182, 47] on icon at bounding box center [183, 48] width 7 height 7
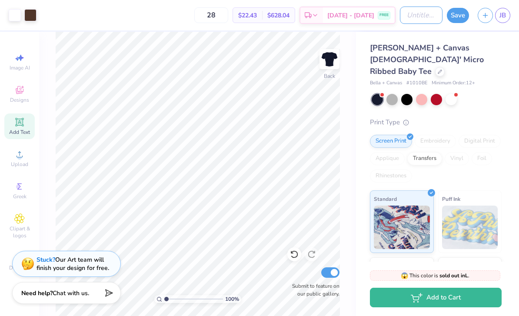
click at [417, 14] on input "Design Title" at bounding box center [421, 15] width 43 height 17
type input "BID DAY 3"
click at [466, 14] on button "Save" at bounding box center [458, 15] width 22 height 15
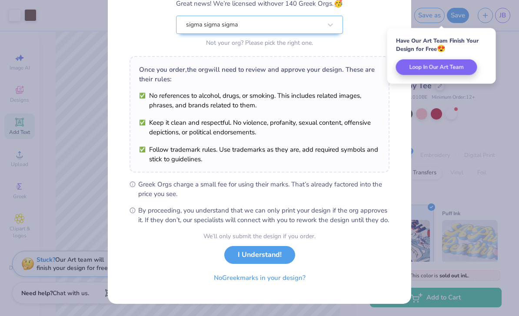
scroll to position [91, 0]
click at [271, 253] on button "I Understand!" at bounding box center [259, 255] width 71 height 18
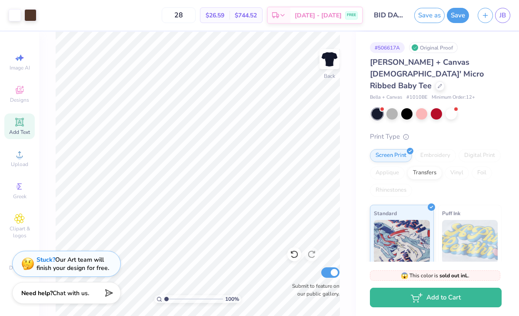
click at [506, 21] on link "JB" at bounding box center [503, 15] width 15 height 15
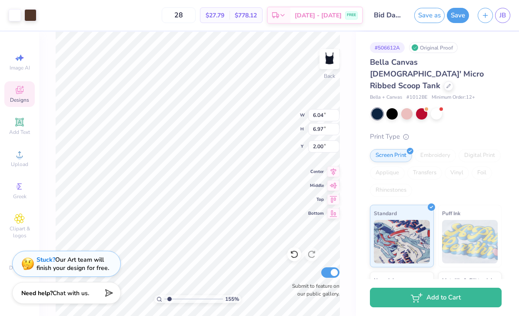
type input "1.54677485330139"
type input "6.01"
type input "6.93"
click at [297, 258] on icon at bounding box center [294, 254] width 9 height 9
type input "1.54677485330139"
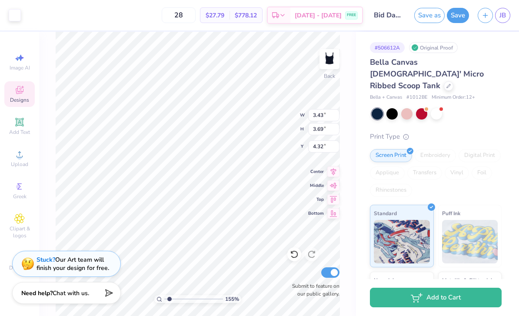
type input "3.11"
type input "3.35"
type input "1.54677485330139"
type input "3.06"
type input "3.29"
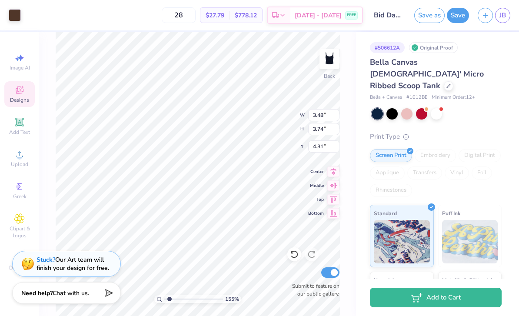
type input "1.54677485330139"
type input "3.10"
type input "3.33"
type input "1.54677485330139"
type input "4.31"
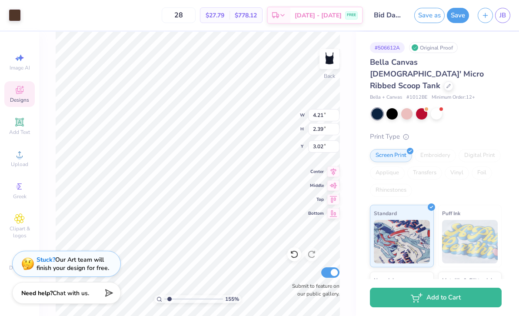
type input "1.54677485330139"
type input "3.69"
type input "2.09"
type input "1.54677485330139"
type input "3.65"
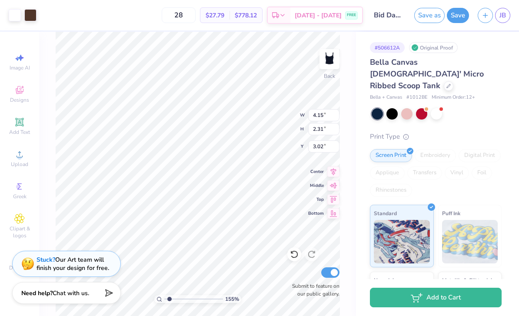
type input "2.04"
type input "1.54677485330139"
type input "3.57"
type input "2.03"
type input "3.03"
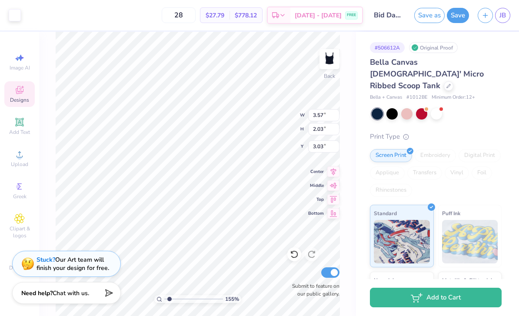
type input "1.54677485330139"
type input "3.02"
type input "1.54677485330139"
type input "3.43"
type input "1.94"
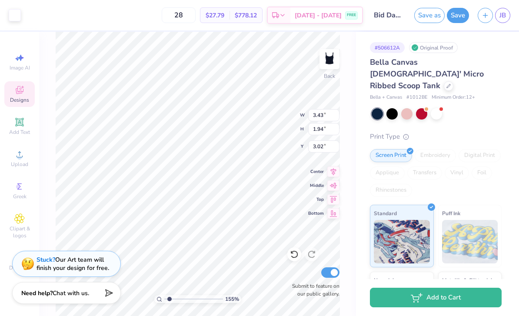
type input "1.54677485330139"
type input "3.24"
type input "1.84"
type input "1.54677485330139"
type input "3.44"
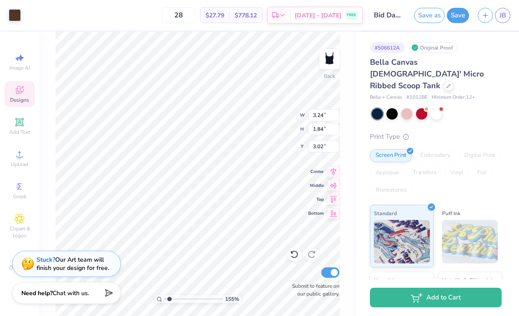
type input "1.95"
type input "1.54677485330139"
type input "3.34"
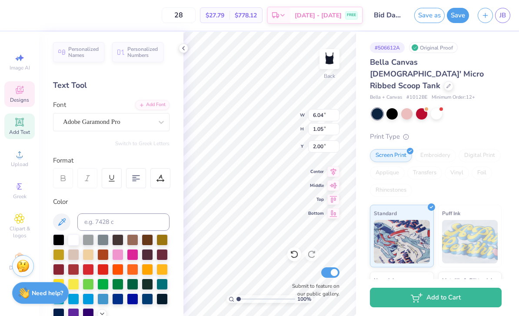
click at [180, 51] on div at bounding box center [184, 49] width 10 height 10
type input "1.56458820913306"
type input "7.85"
type input "1.56458820913306"
type input "6.04"
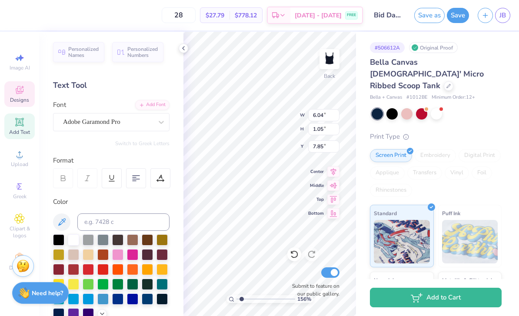
type input "1.05"
type input "2.00"
type input "1.56458820913306"
type input "2.28"
type input "1.56458820913306"
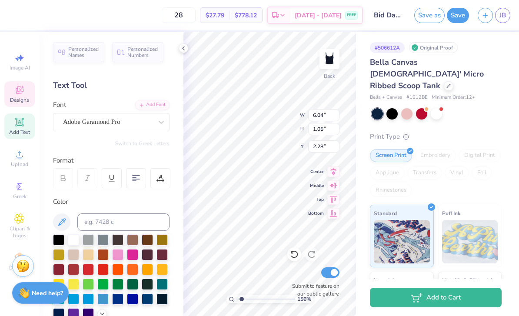
type input "5.59"
type input "0.97"
type input "1.56458820913306"
type input "2.17"
type input "1.56458820913306"
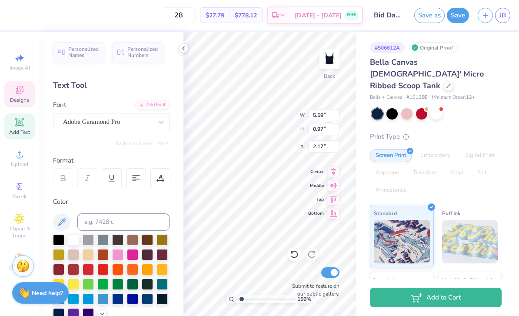
type input "2.36"
click at [181, 46] on icon at bounding box center [183, 48] width 7 height 7
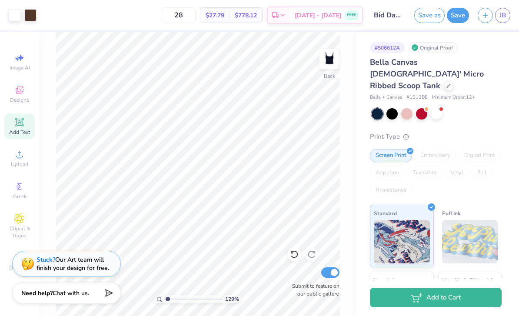
click at [459, 17] on button "Save" at bounding box center [458, 15] width 22 height 15
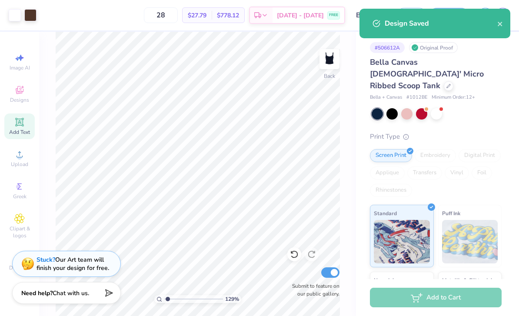
type input "1.28611777589069"
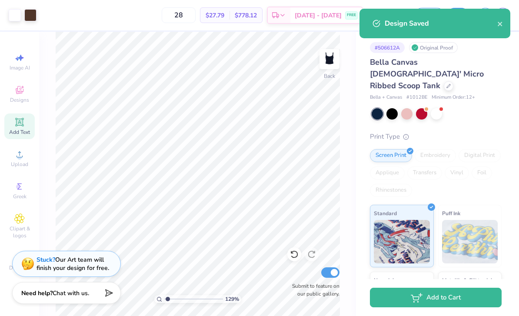
click at [491, 26] on div "Design Saved" at bounding box center [441, 23] width 113 height 10
click at [500, 23] on icon "close" at bounding box center [500, 24] width 4 height 4
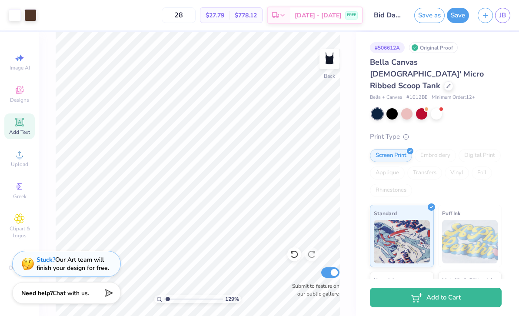
click at [505, 17] on span "JB" at bounding box center [503, 15] width 7 height 10
